Goal: Task Accomplishment & Management: Manage account settings

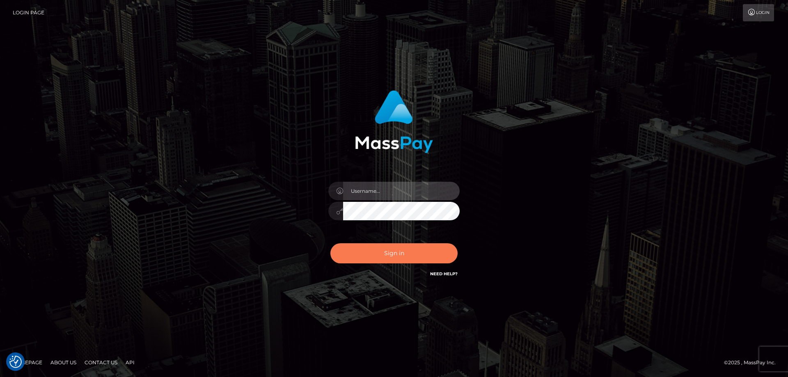
type input "[PERSON_NAME].ctfo"
click at [396, 245] on button "Sign in" at bounding box center [393, 253] width 127 height 20
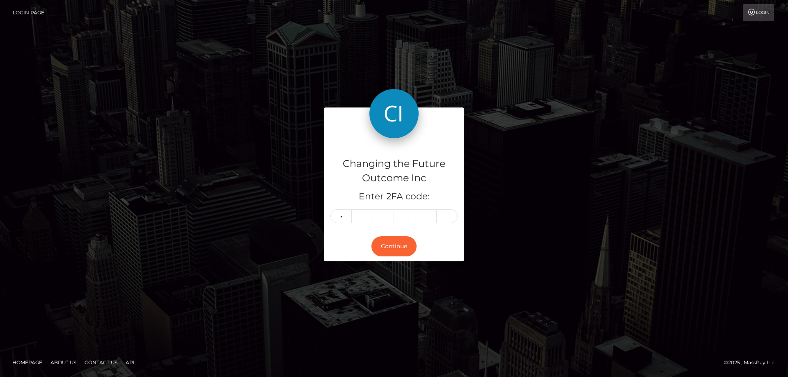
type input "9"
type input "6"
type input "5"
type input "1"
type input "3"
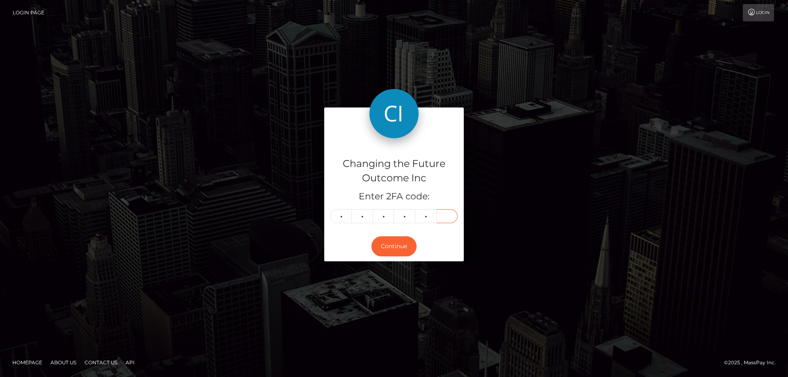
type input "5"
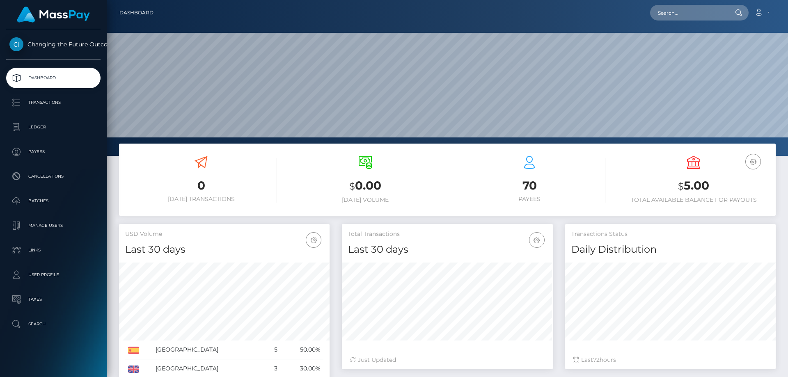
scroll to position [146, 211]
click at [36, 126] on p "Ledger" at bounding box center [53, 127] width 88 height 12
